Goal: Navigation & Orientation: Find specific page/section

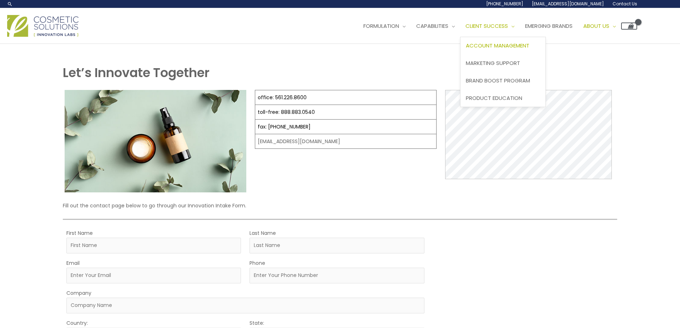
click at [466, 49] on span "Account Management" at bounding box center [498, 45] width 64 height 7
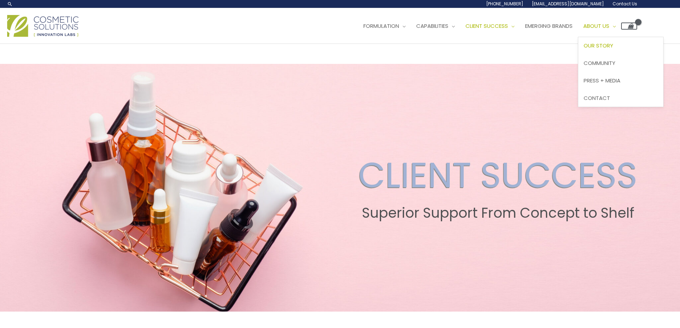
click at [584, 49] on span "Our Story" at bounding box center [599, 45] width 30 height 7
